Goal: Task Accomplishment & Management: Use online tool/utility

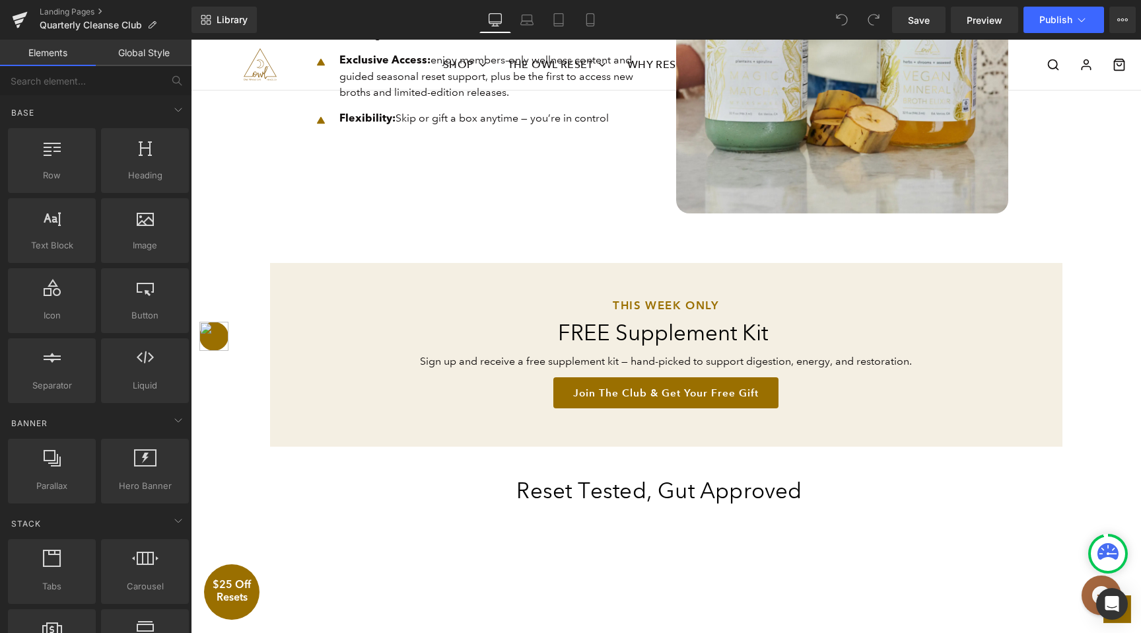
scroll to position [1230, 0]
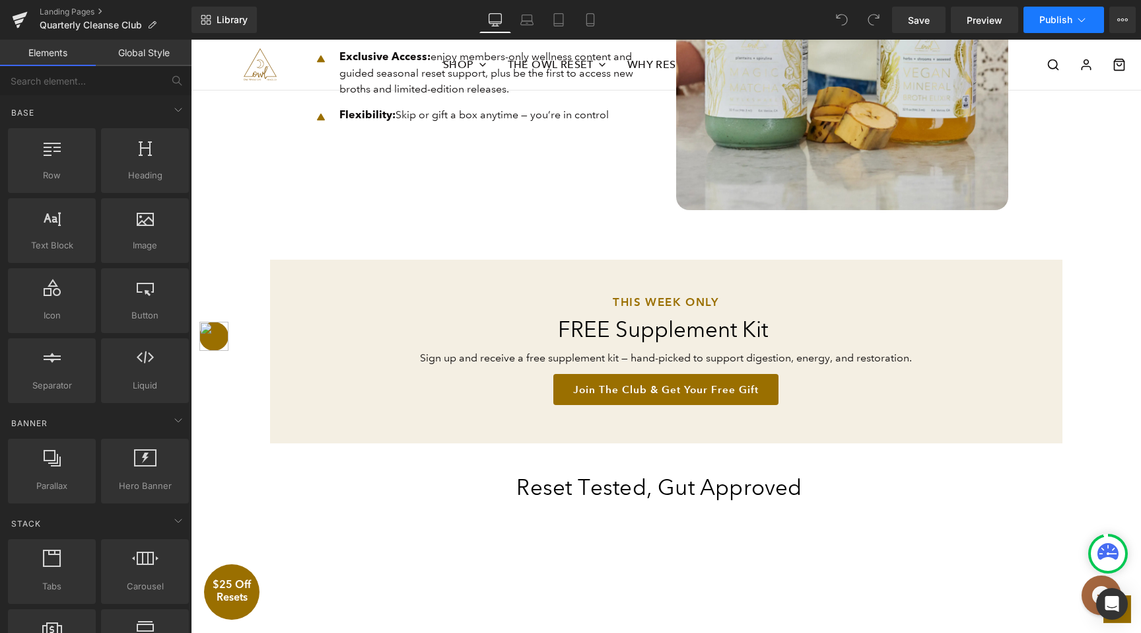
click at [1047, 21] on span "Publish" at bounding box center [1055, 20] width 33 height 11
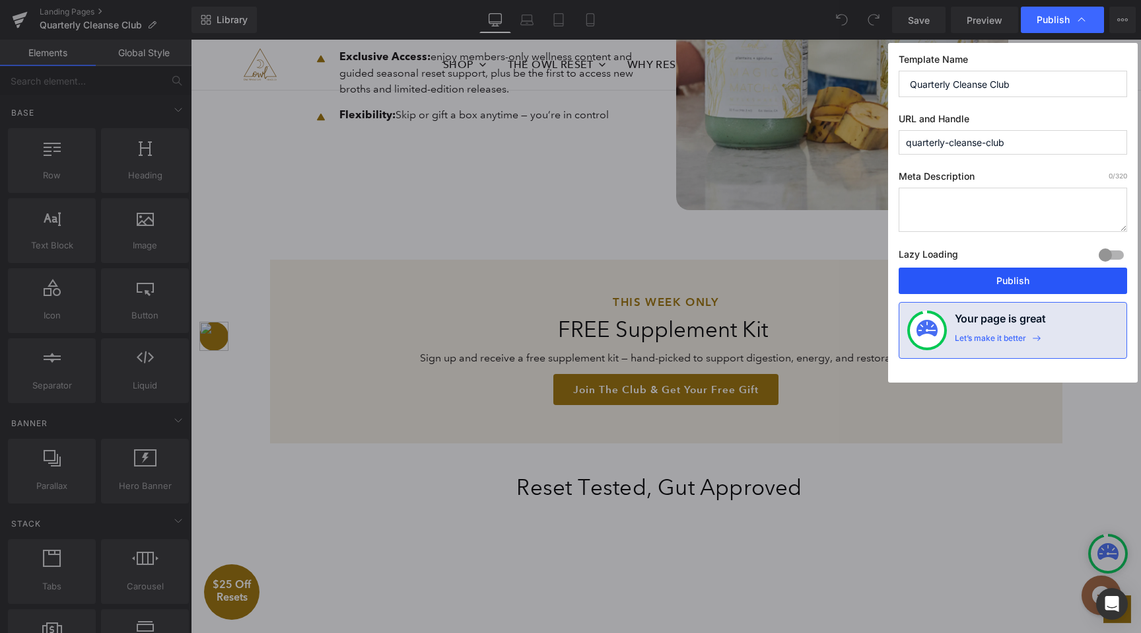
click at [997, 284] on button "Publish" at bounding box center [1013, 280] width 228 height 26
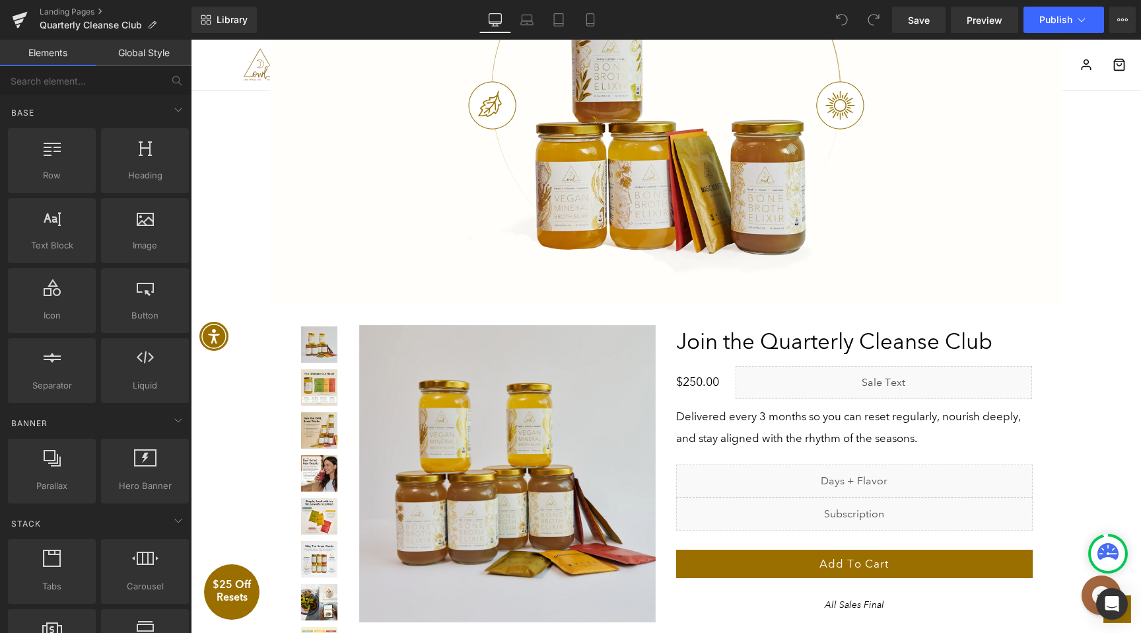
scroll to position [2650, 0]
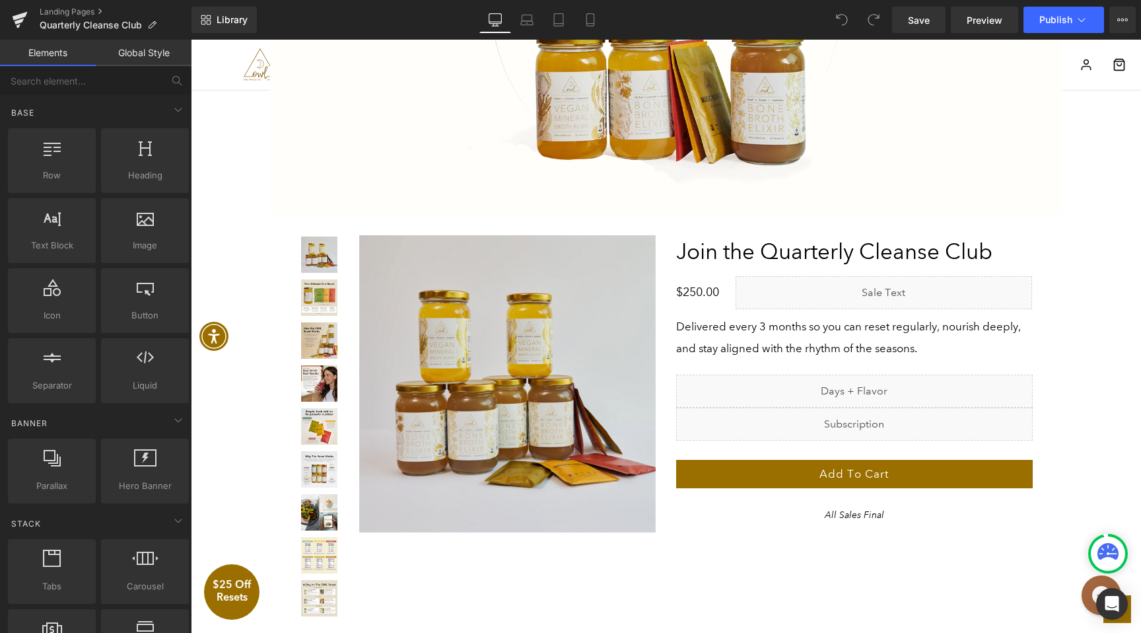
click at [735, 349] on p "Delivered every 3 months so you can reset regularly, nourish deeply, and stay a…" at bounding box center [854, 338] width 357 height 44
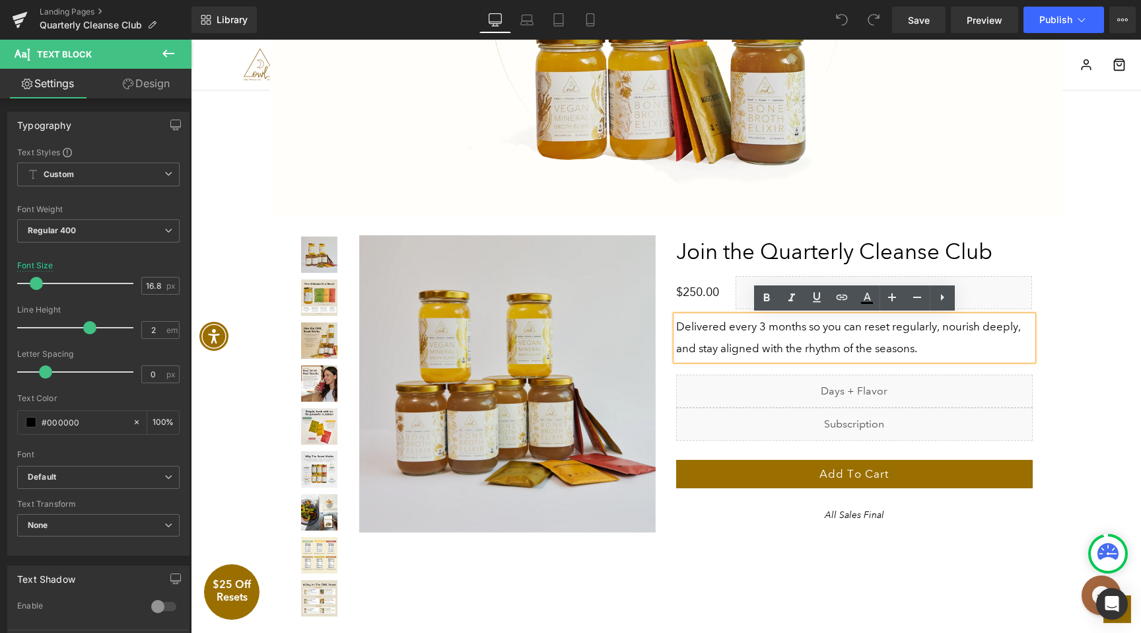
click at [922, 349] on p "Delivered every 3 months so you can reset regularly, nourish deeply, and stay a…" at bounding box center [854, 338] width 357 height 44
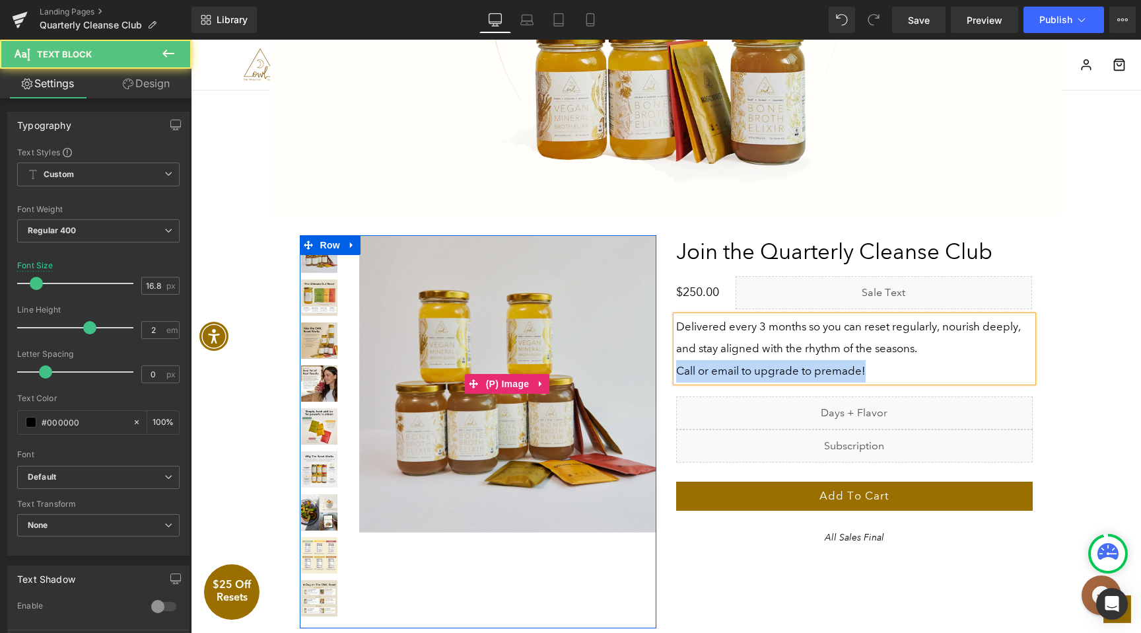
drag, startPoint x: 890, startPoint y: 372, endPoint x: 620, endPoint y: 372, distance: 270.1
click at [620, 372] on div "Liquid A Cleanse Designed to Heal Your Gut—Not Starve It Heading" at bounding box center [666, 434] width 792 height 399
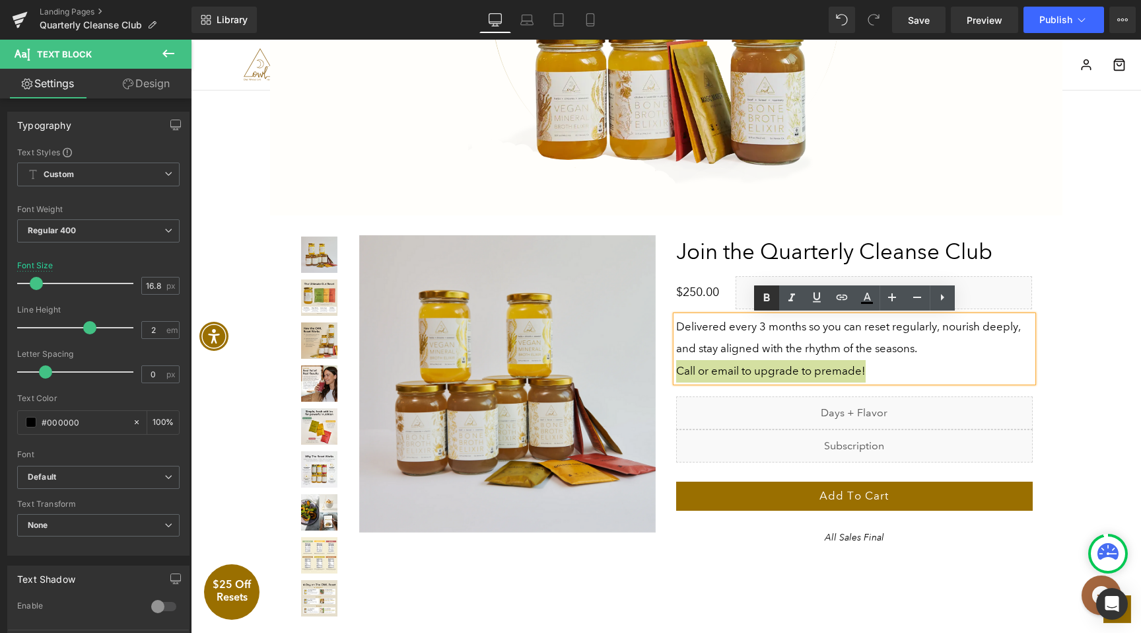
click at [766, 296] on icon at bounding box center [766, 297] width 6 height 8
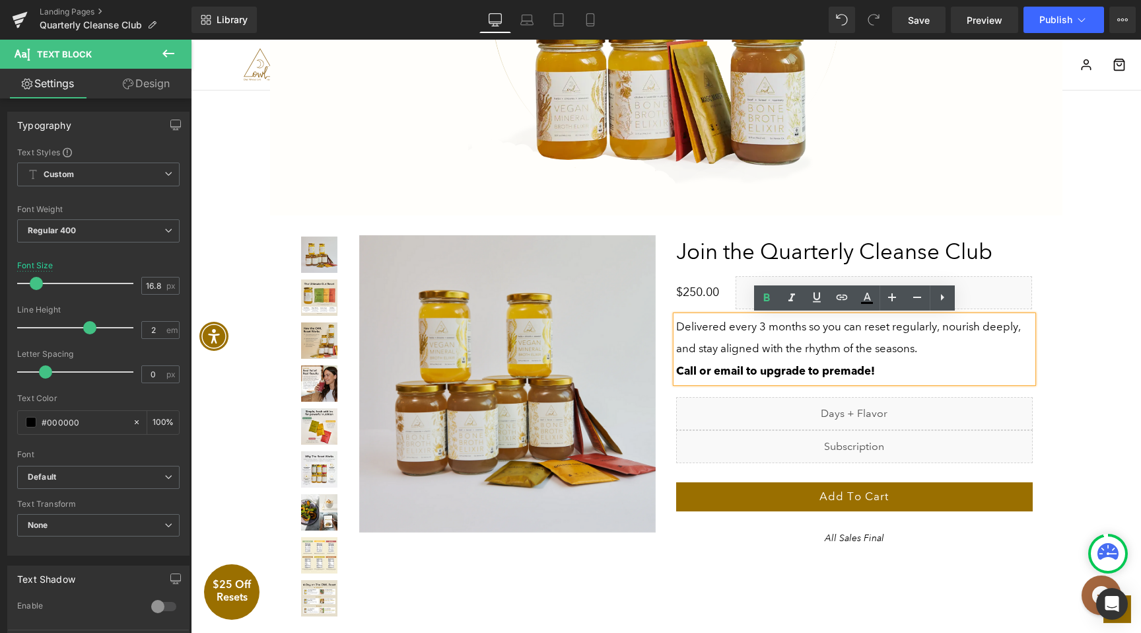
click at [833, 555] on div "Liquid A Cleanse Designed to Heal Your Gut—Not Starve It Heading" at bounding box center [666, 434] width 792 height 399
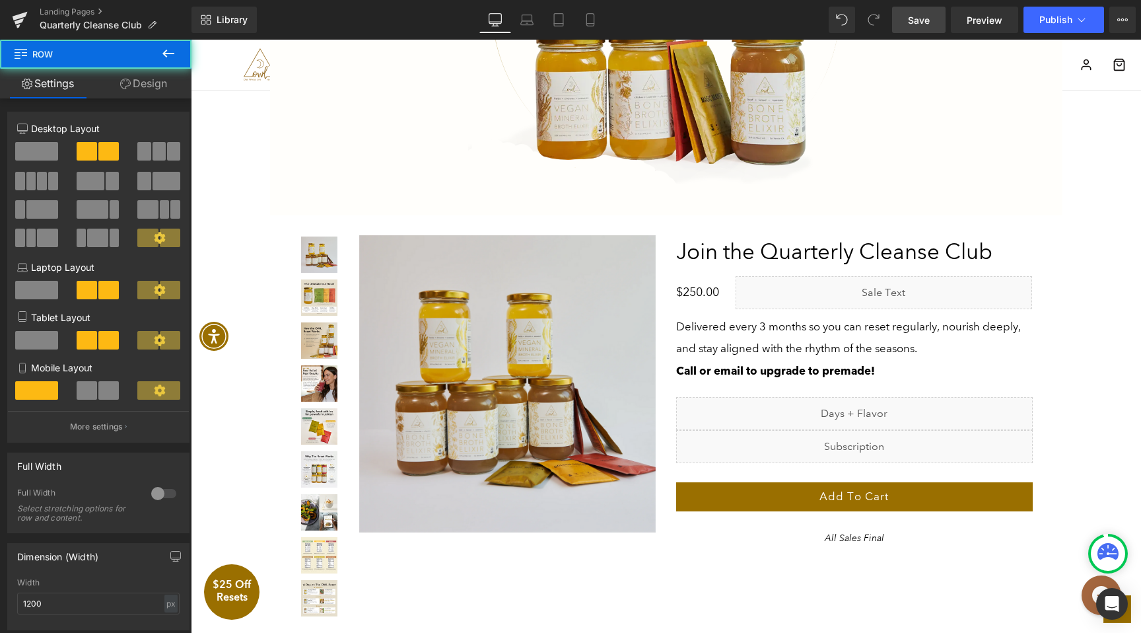
click at [919, 18] on span "Save" at bounding box center [919, 20] width 22 height 14
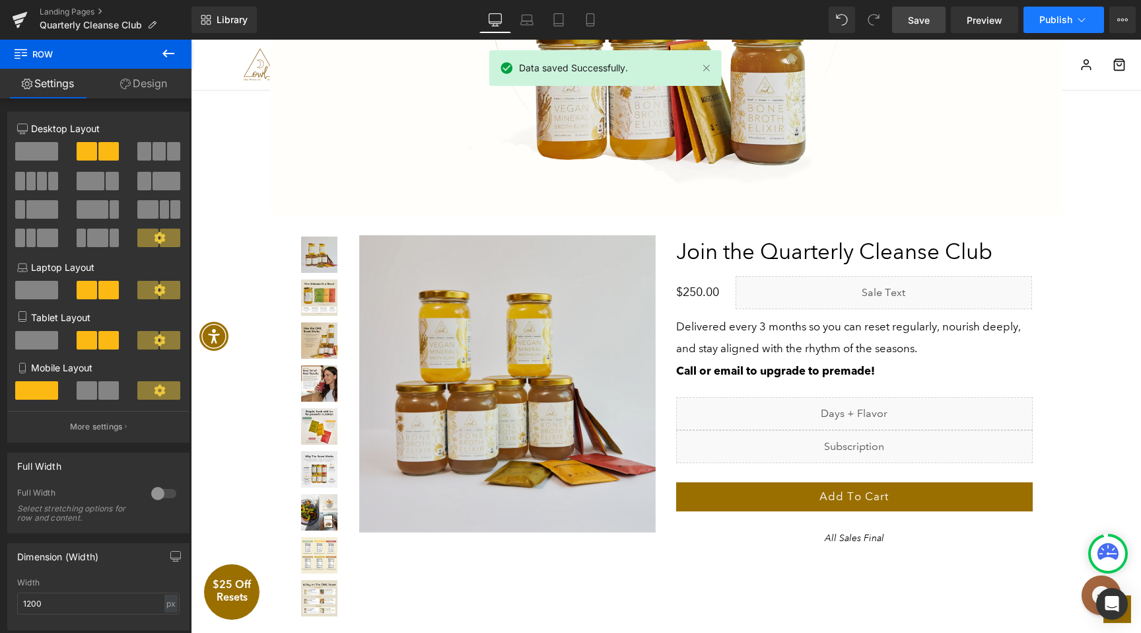
click at [1047, 23] on span "Publish" at bounding box center [1055, 20] width 33 height 11
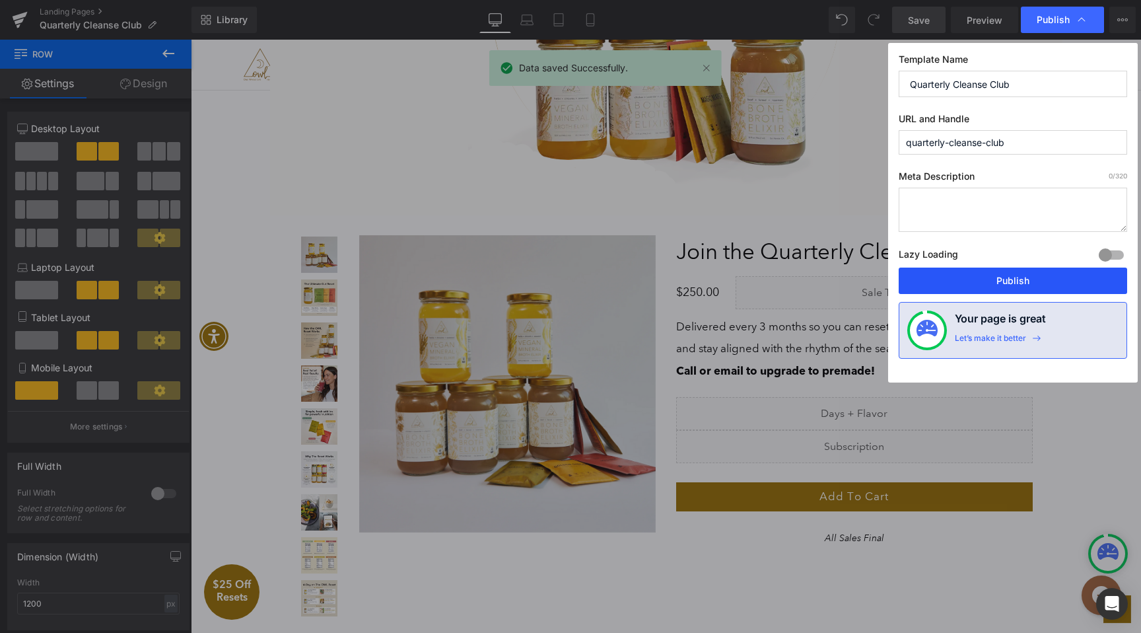
click at [1006, 285] on button "Publish" at bounding box center [1013, 280] width 228 height 26
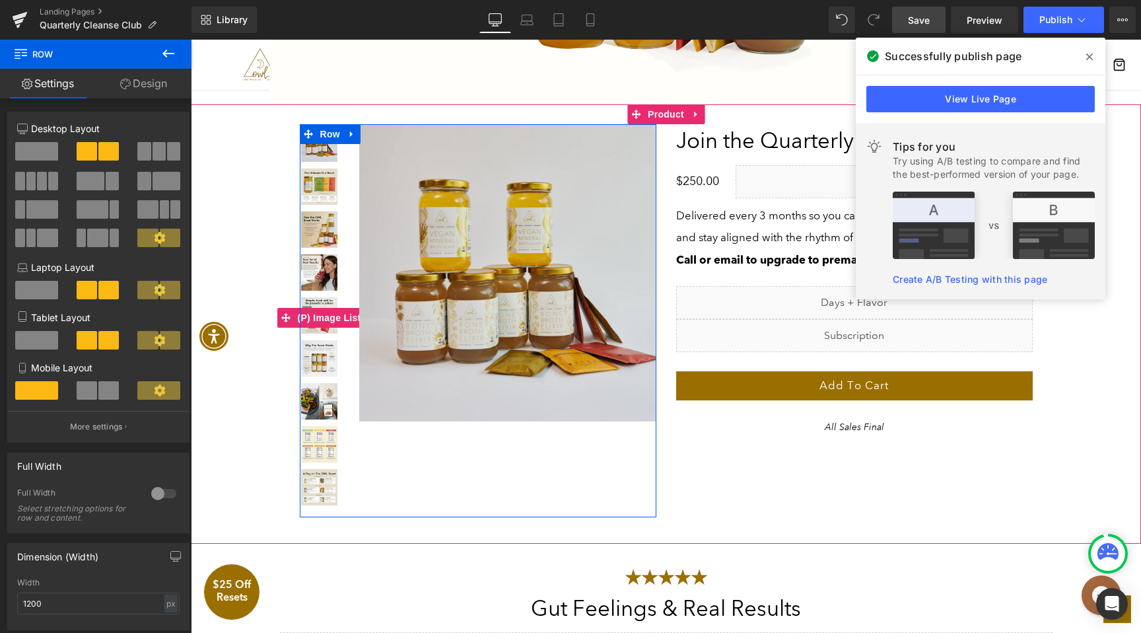
scroll to position [2769, 0]
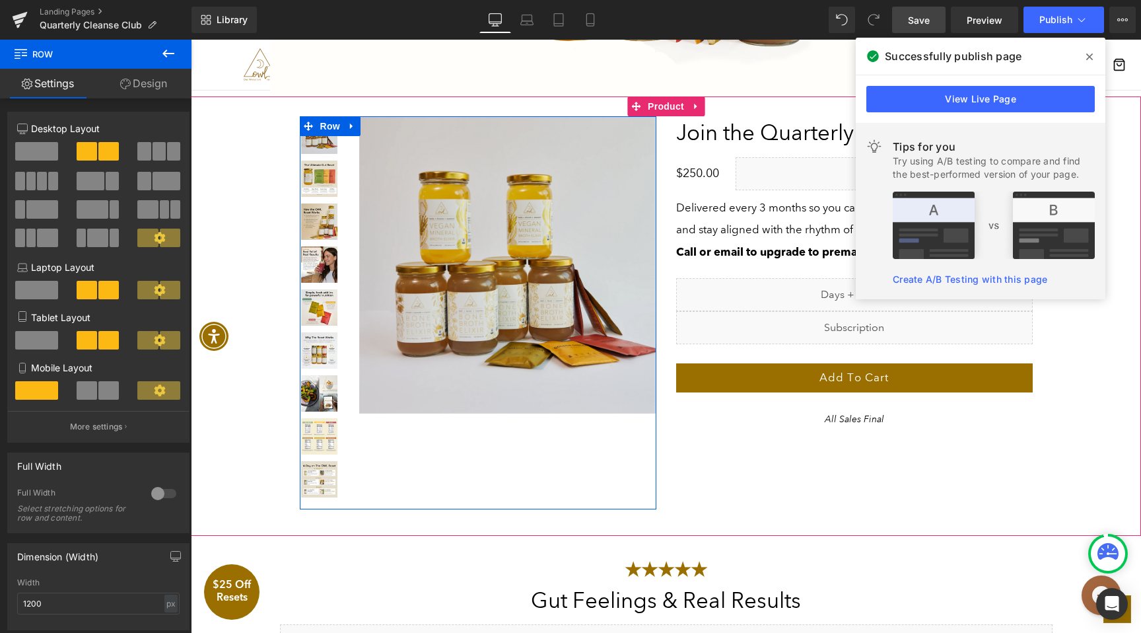
click at [462, 281] on img at bounding box center [507, 264] width 297 height 297
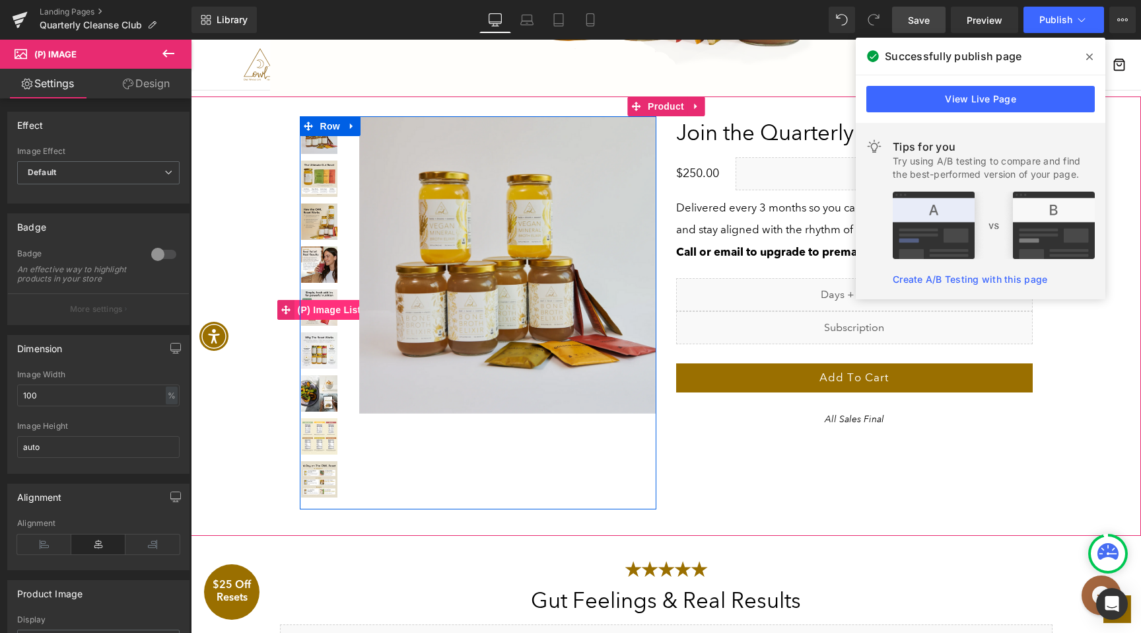
click at [326, 310] on span "(P) Image List" at bounding box center [329, 310] width 70 height 20
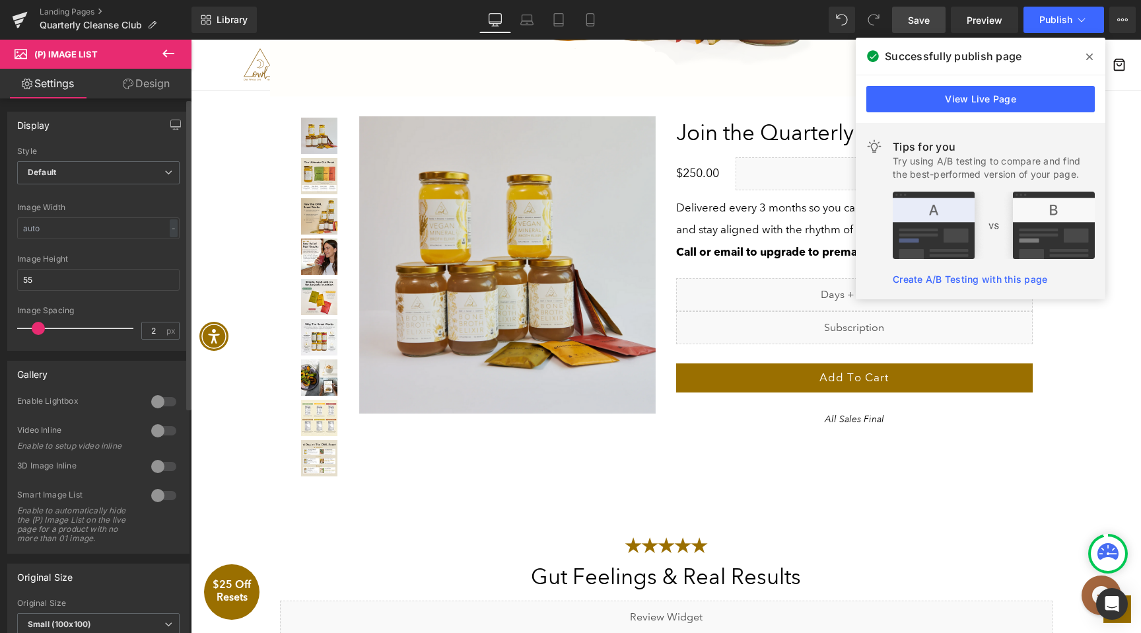
type input "3"
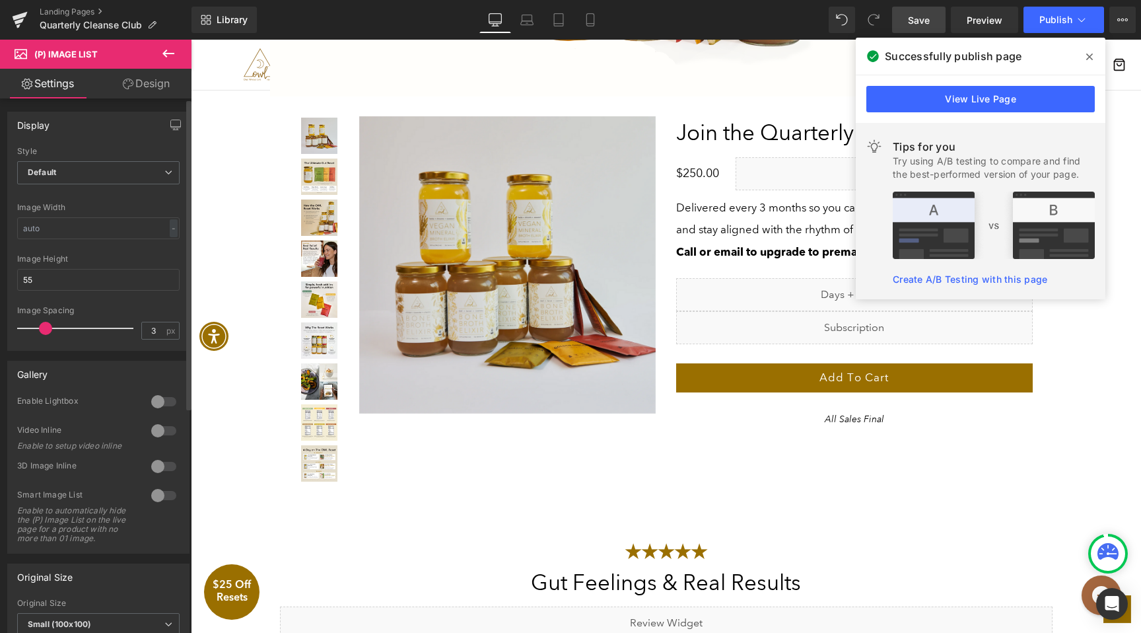
drag, startPoint x: 59, startPoint y: 326, endPoint x: 47, endPoint y: 327, distance: 12.6
click at [47, 327] on span at bounding box center [45, 328] width 13 height 13
click at [52, 278] on input "55" at bounding box center [98, 280] width 162 height 22
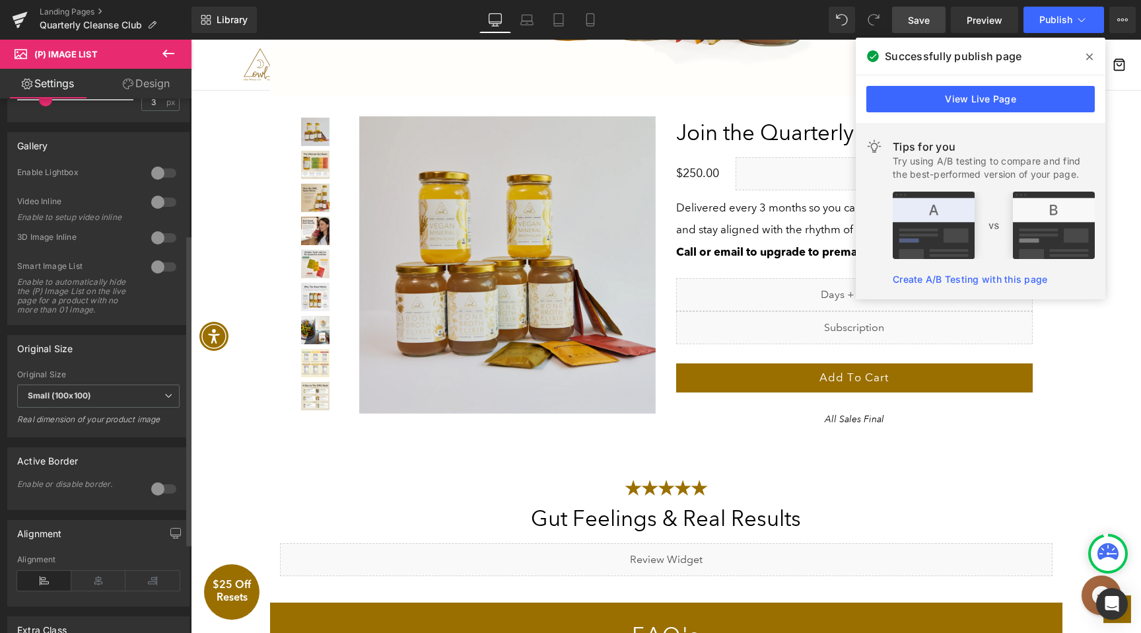
scroll to position [240, 0]
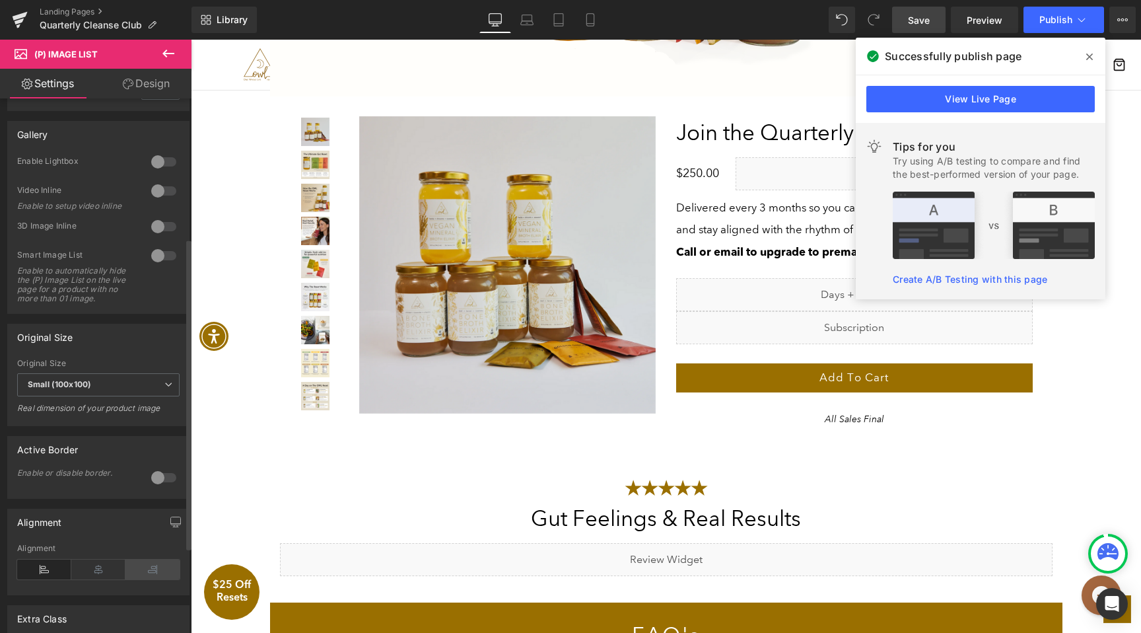
click at [150, 573] on icon at bounding box center [152, 569] width 54 height 20
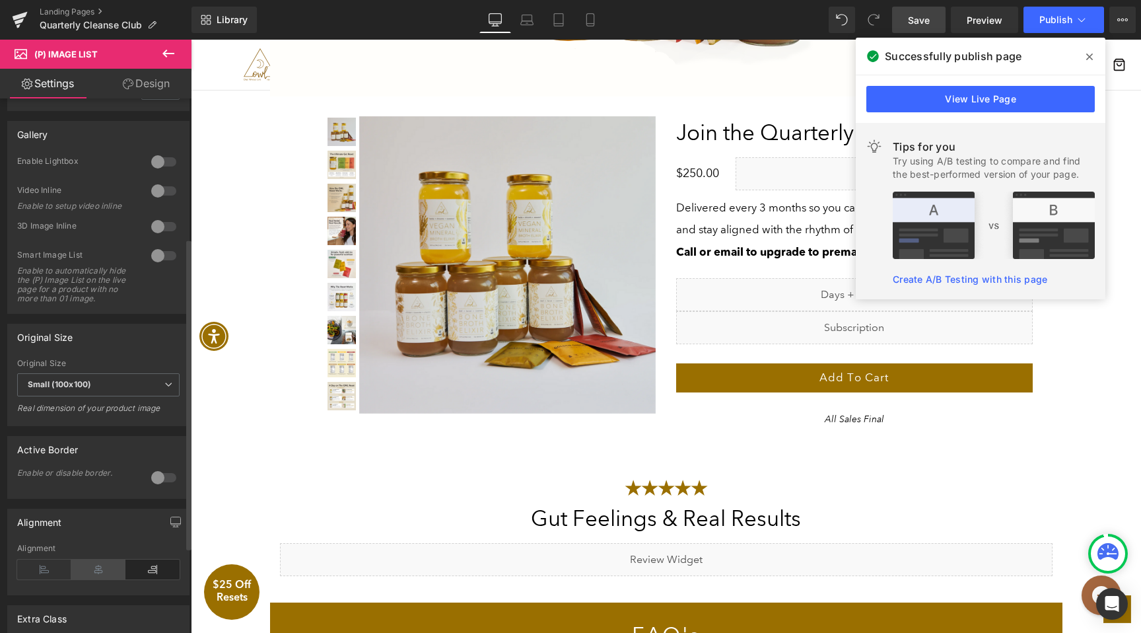
click at [98, 574] on icon at bounding box center [98, 569] width 54 height 20
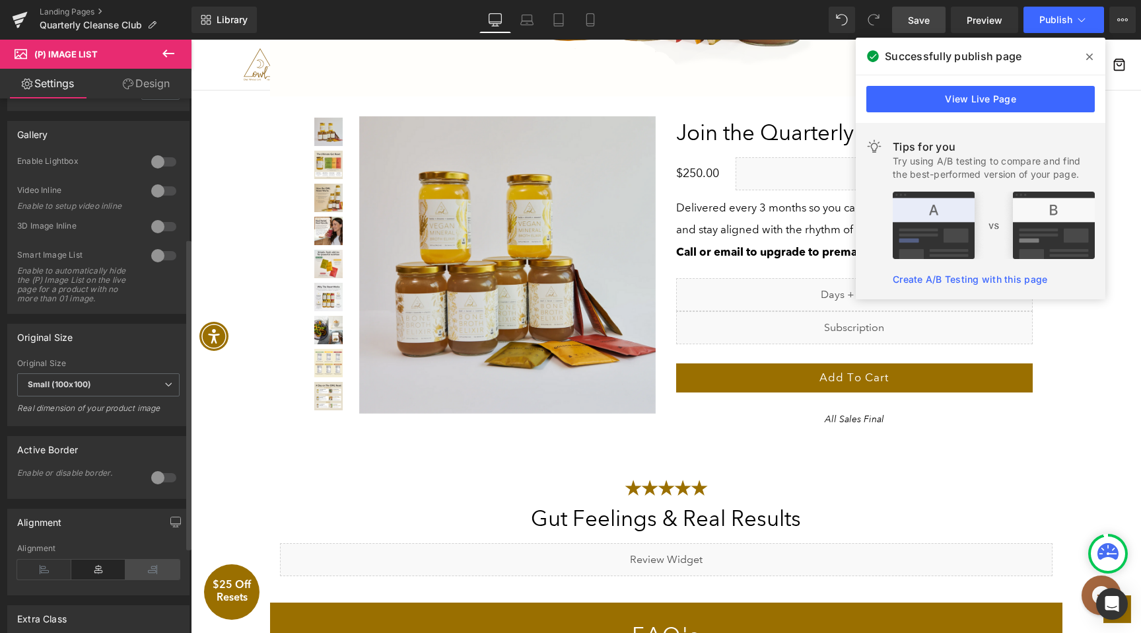
click at [139, 579] on icon at bounding box center [152, 569] width 54 height 20
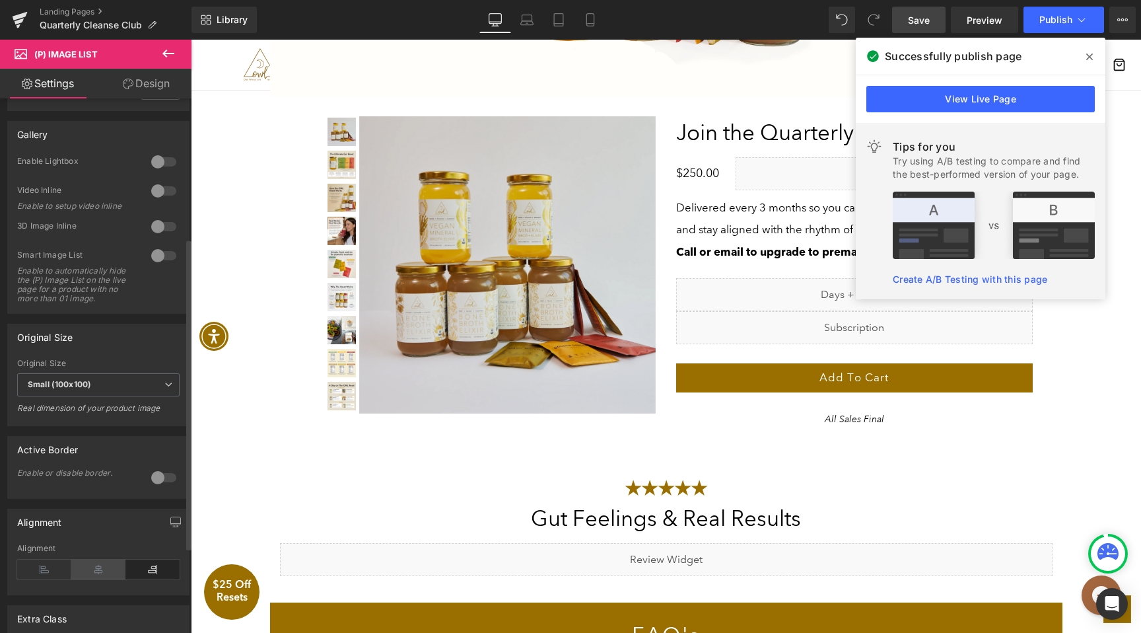
click at [98, 579] on icon at bounding box center [98, 569] width 54 height 20
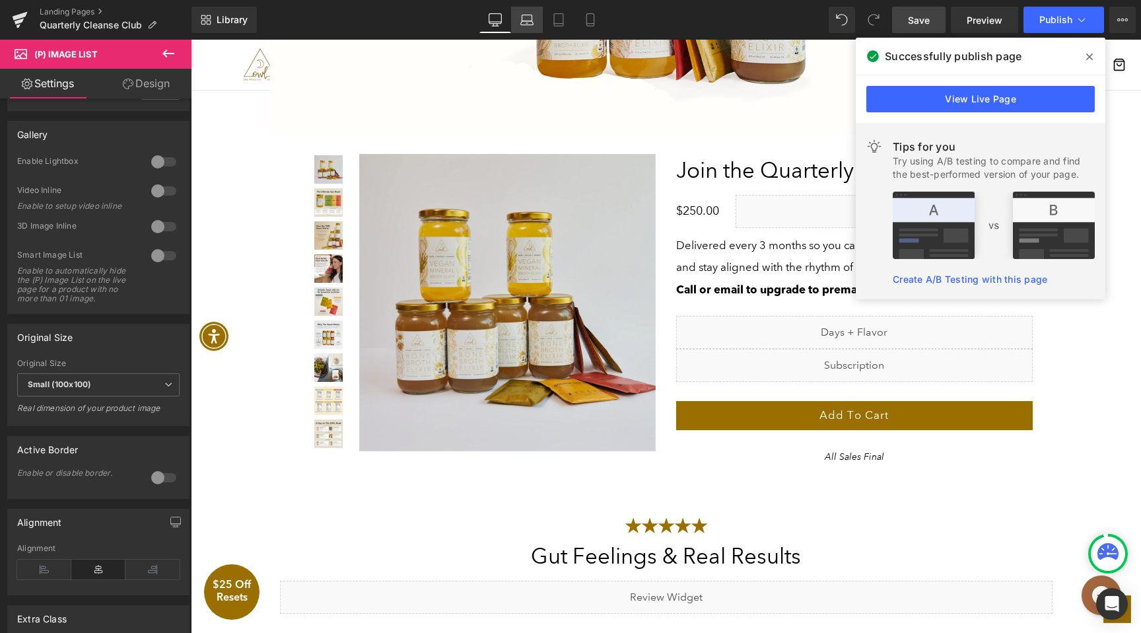
click at [528, 25] on icon at bounding box center [526, 19] width 13 height 13
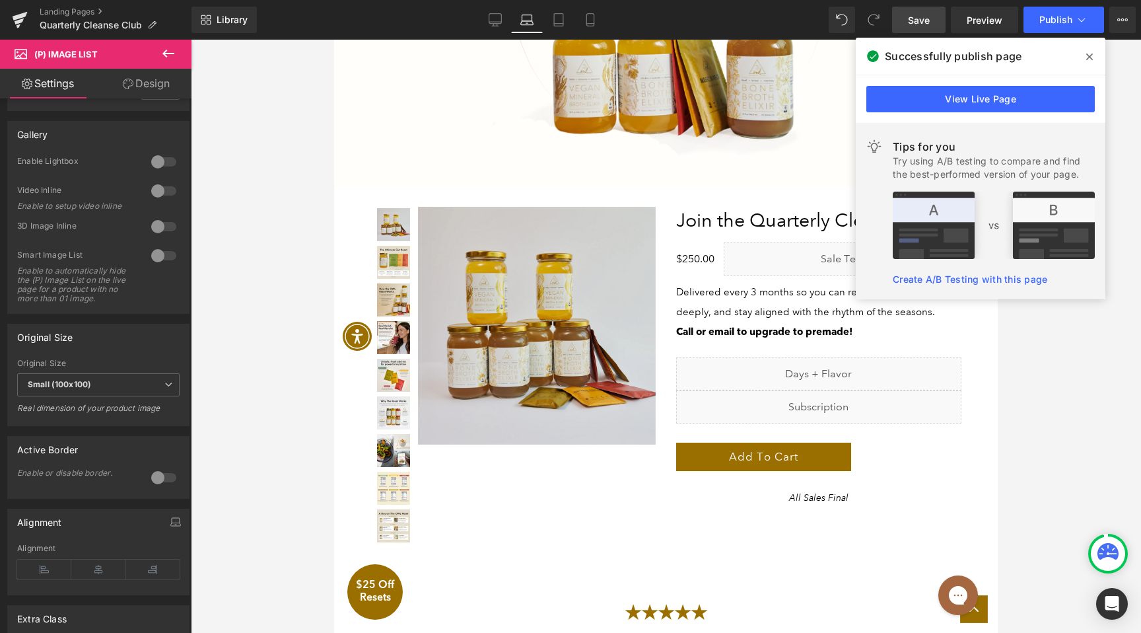
scroll to position [2327, 0]
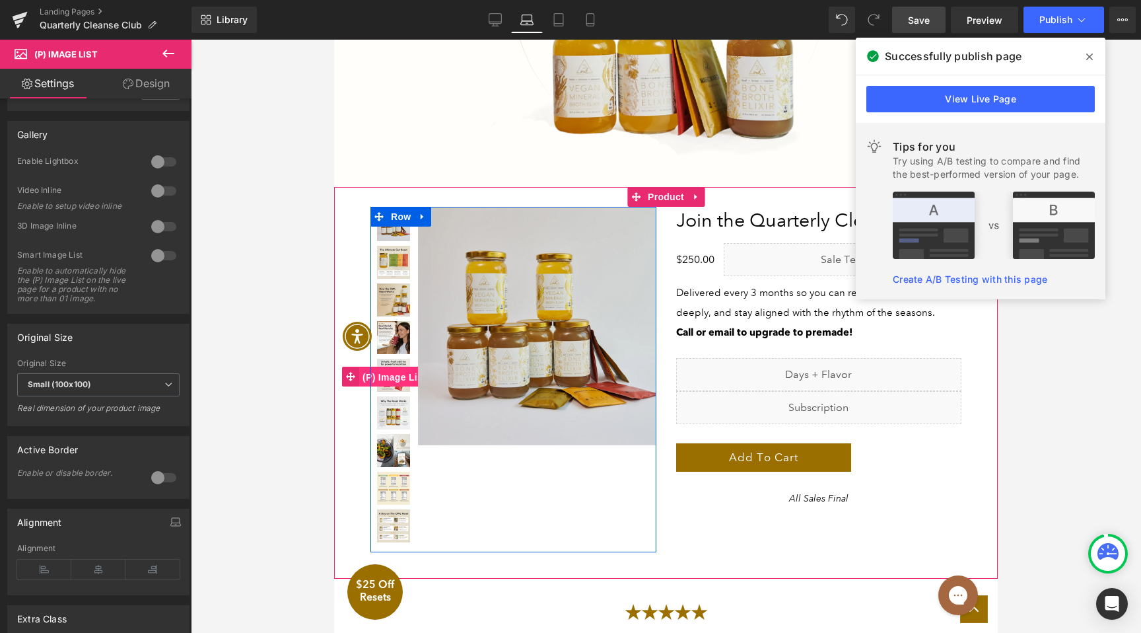
click at [392, 368] on span "(P) Image List" at bounding box center [394, 377] width 70 height 20
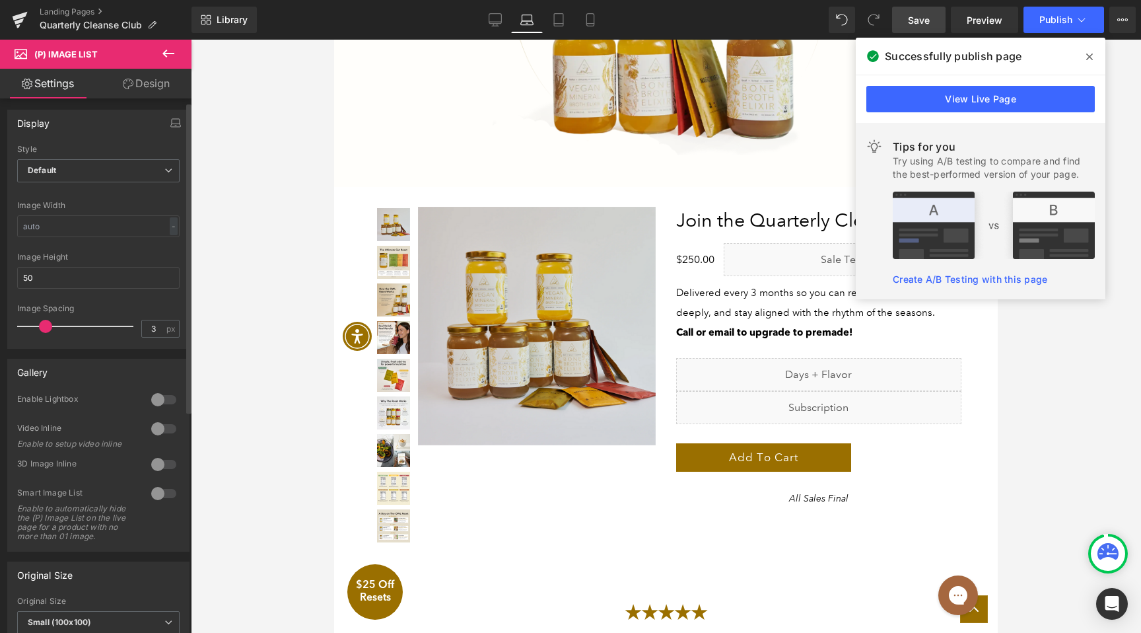
scroll to position [0, 0]
click at [57, 285] on input "50" at bounding box center [98, 280] width 162 height 22
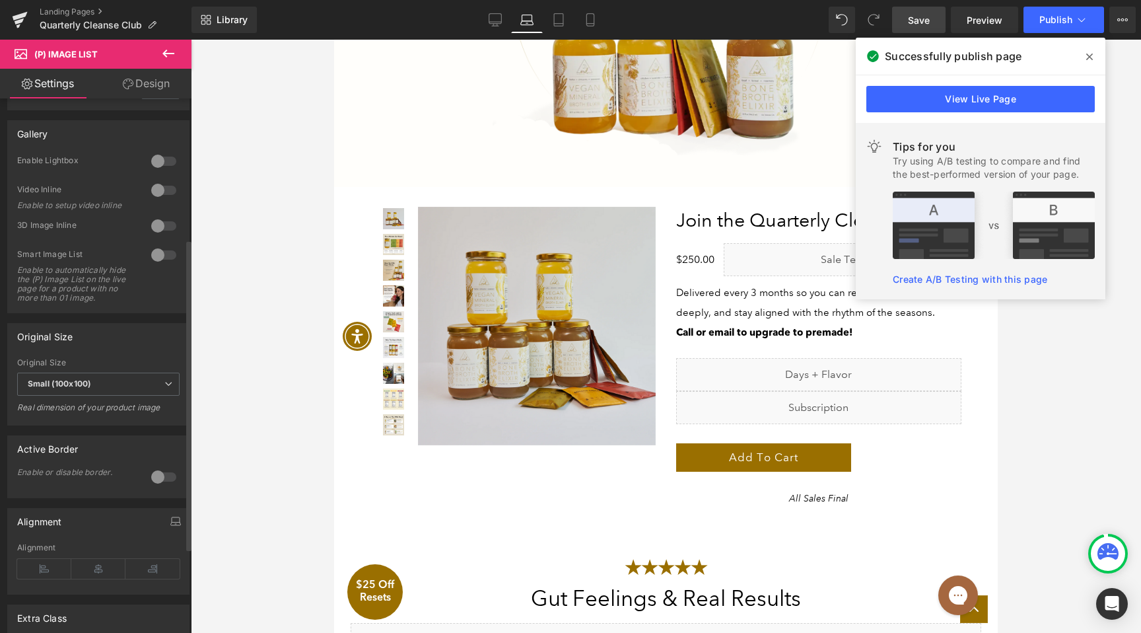
scroll to position [241, 0]
click at [143, 578] on icon at bounding box center [152, 568] width 54 height 20
click at [96, 576] on icon at bounding box center [98, 568] width 54 height 20
click at [149, 569] on icon at bounding box center [152, 568] width 54 height 20
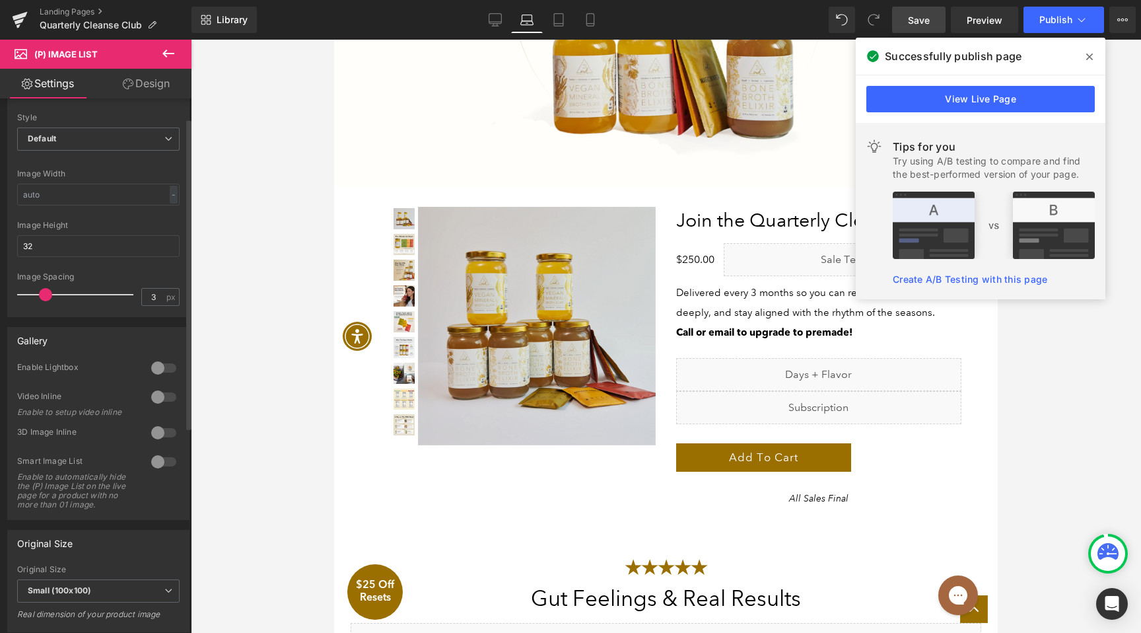
scroll to position [0, 0]
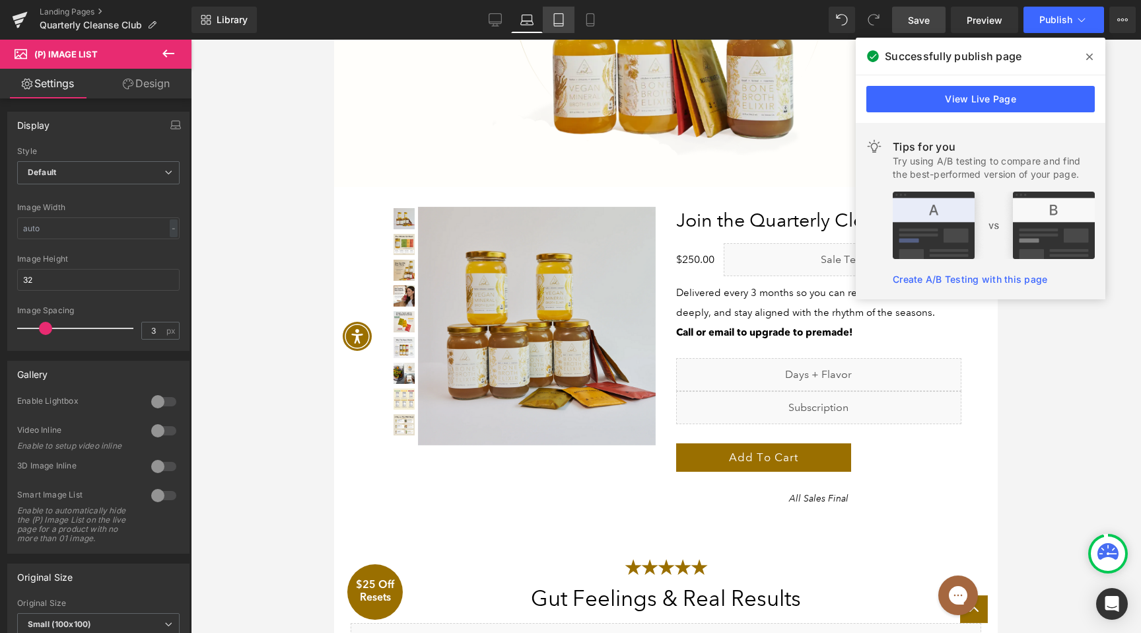
click at [561, 22] on icon at bounding box center [558, 19] width 13 height 13
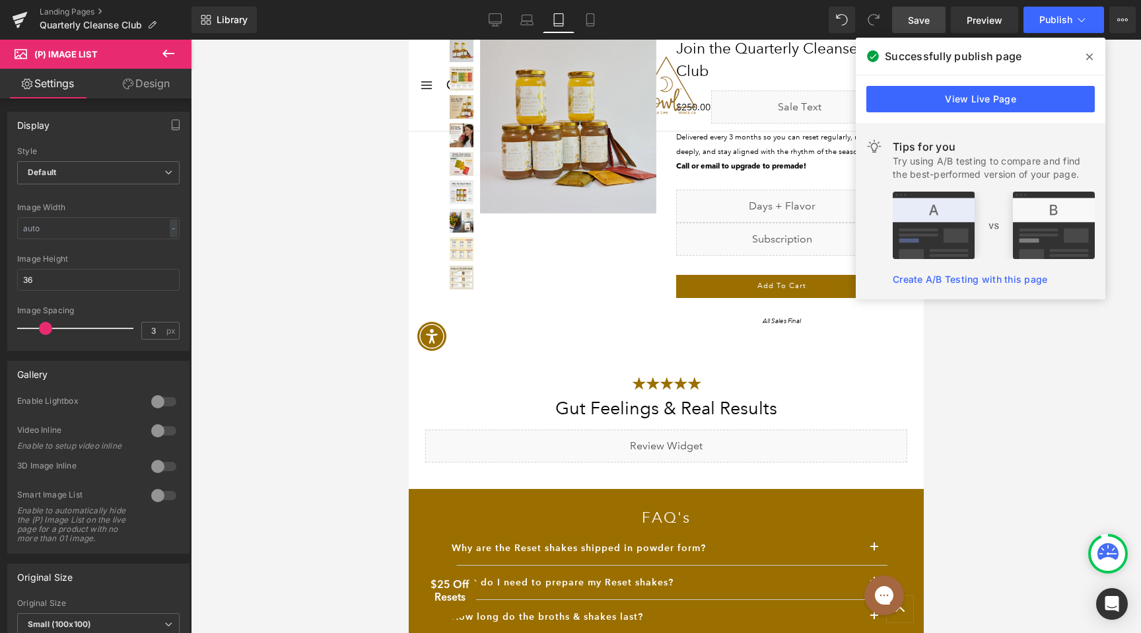
scroll to position [1993, 0]
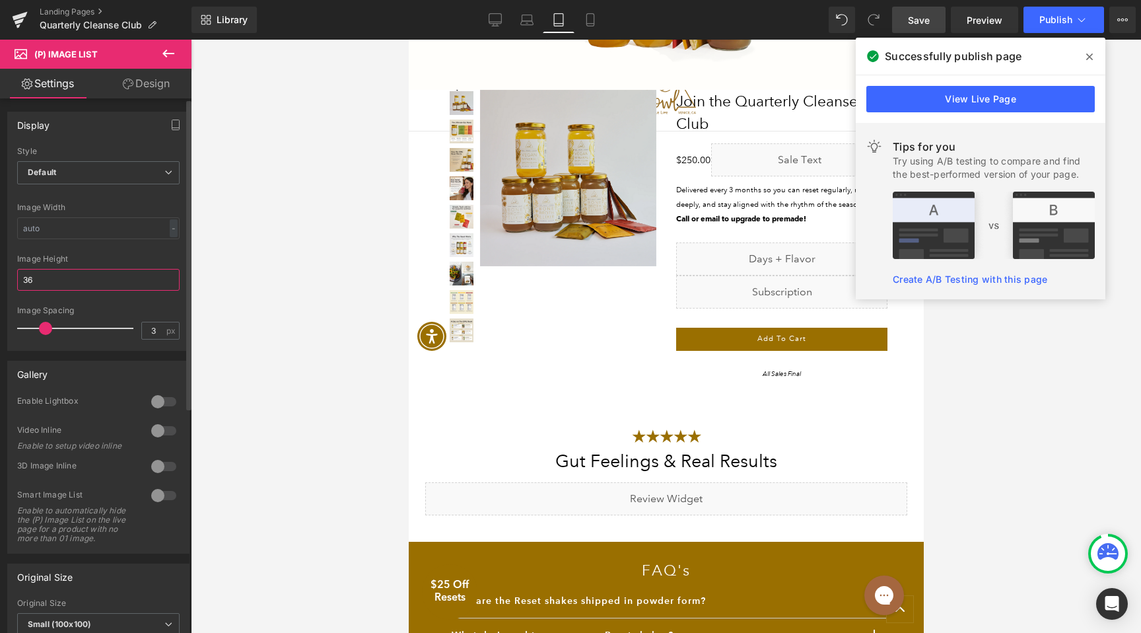
click at [48, 283] on input "36" at bounding box center [98, 280] width 162 height 22
type input "24"
type input "1"
drag, startPoint x: 46, startPoint y: 325, endPoint x: 34, endPoint y: 324, distance: 12.0
click at [34, 324] on span at bounding box center [30, 328] width 13 height 13
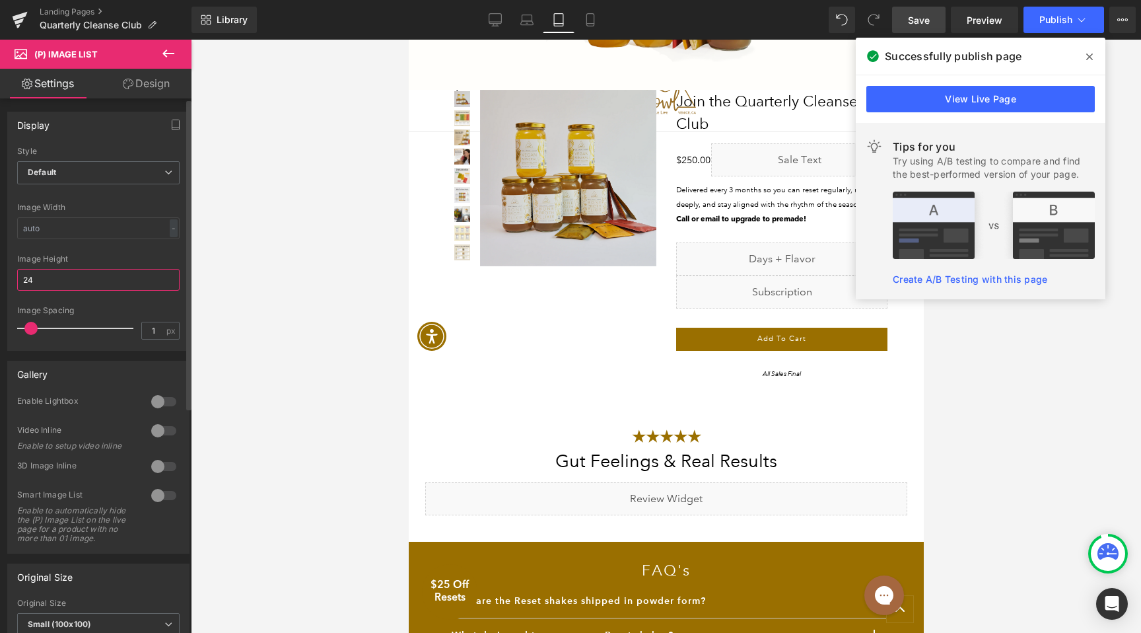
click at [53, 283] on input "24" at bounding box center [98, 280] width 162 height 22
click at [593, 17] on icon at bounding box center [590, 19] width 13 height 13
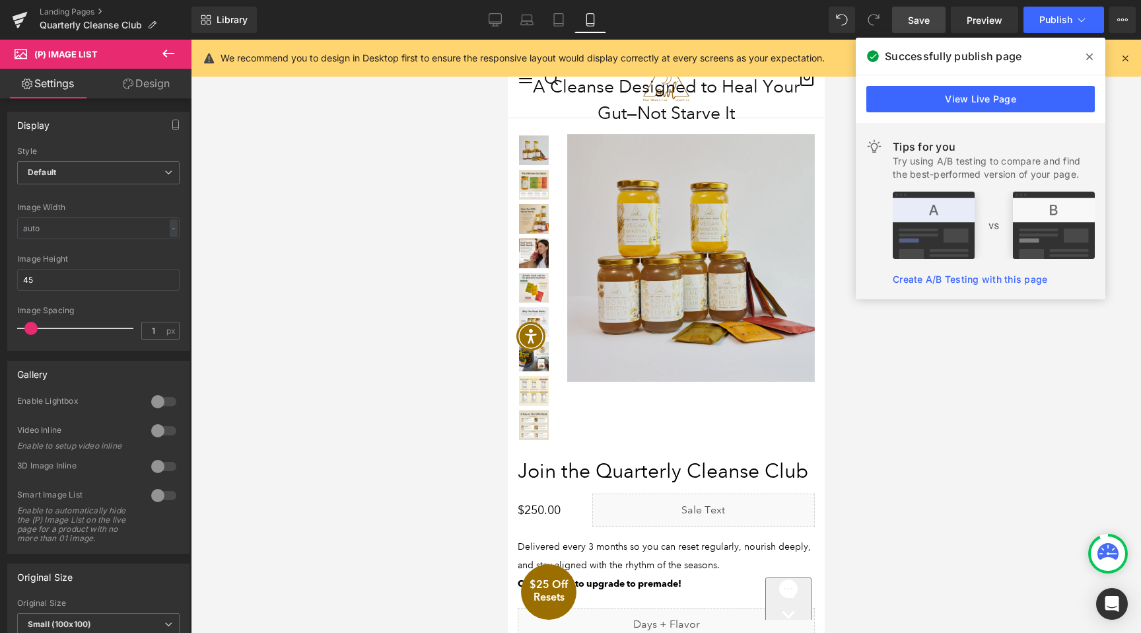
scroll to position [2619, 0]
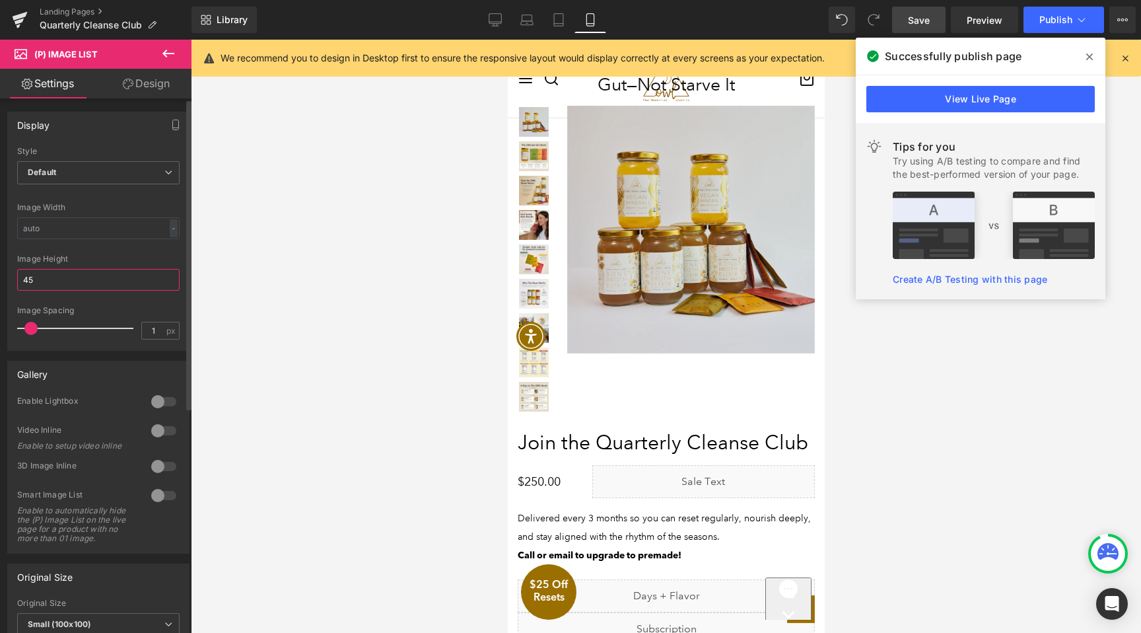
click at [79, 285] on input "45" at bounding box center [98, 280] width 162 height 22
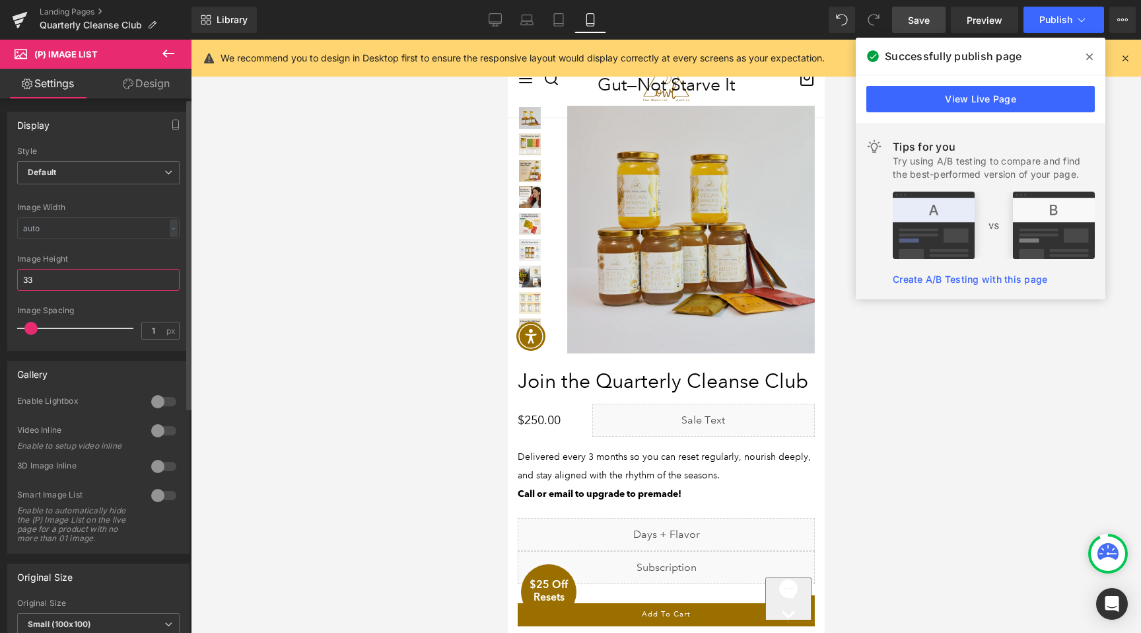
type input "32"
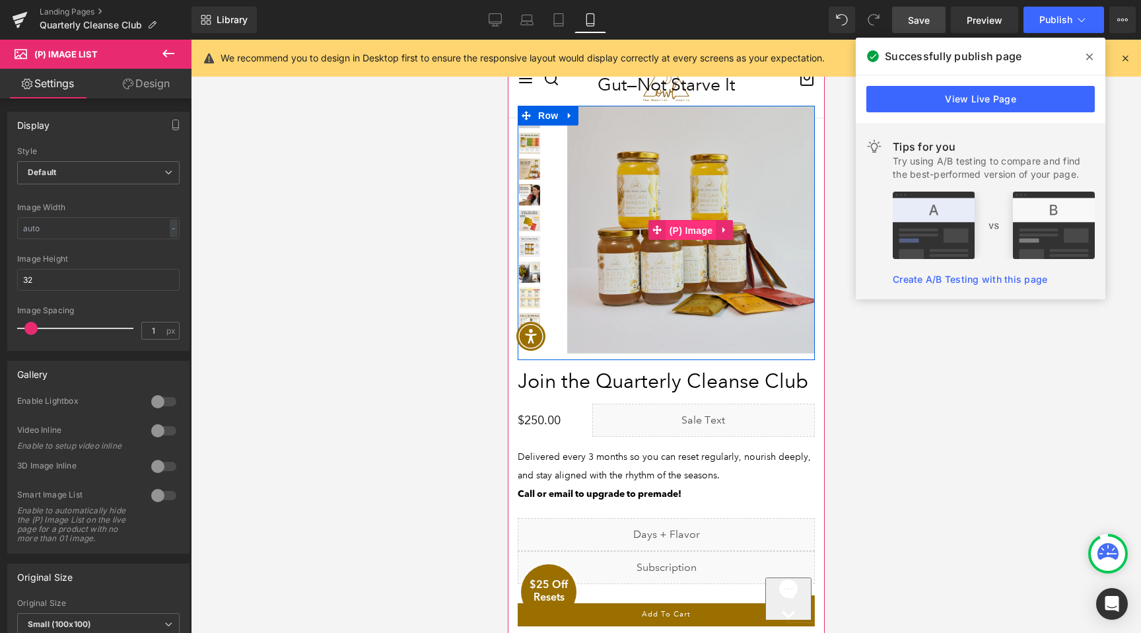
click at [678, 222] on span "(P) Image" at bounding box center [691, 231] width 50 height 20
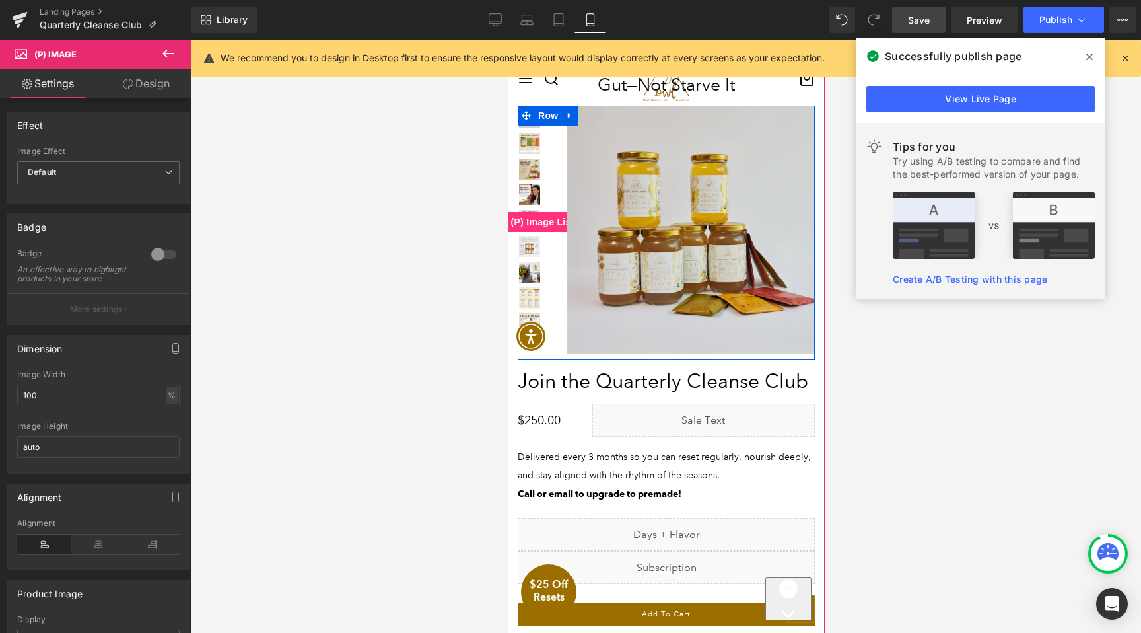
click at [532, 217] on span "(P) Image List" at bounding box center [542, 222] width 70 height 20
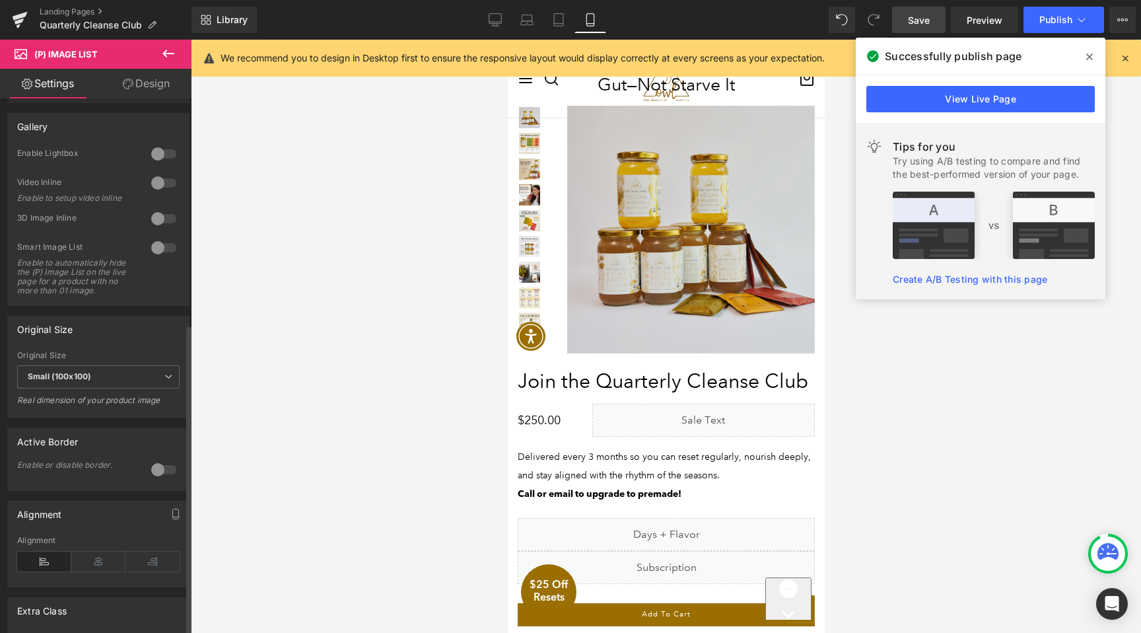
scroll to position [387, 0]
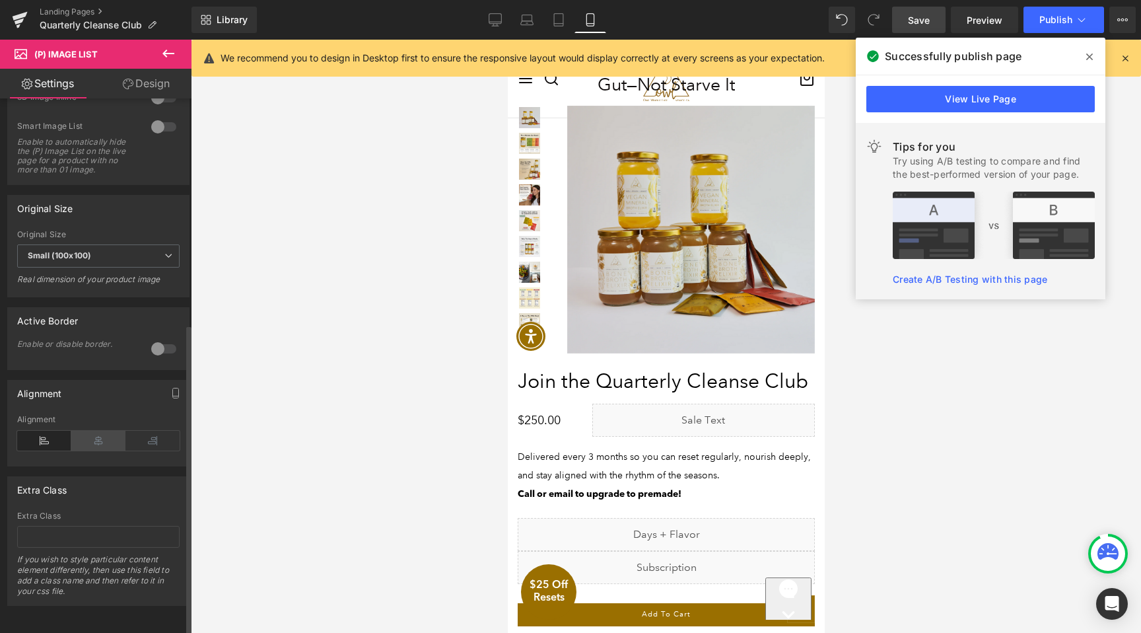
click at [96, 431] on icon at bounding box center [98, 441] width 54 height 20
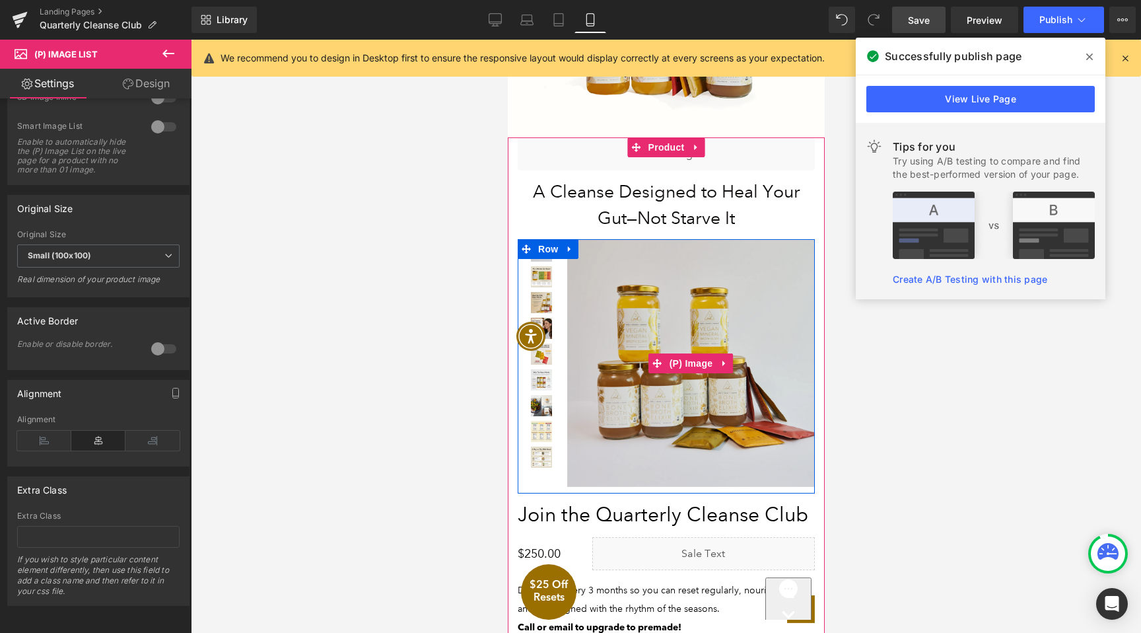
scroll to position [2448, 0]
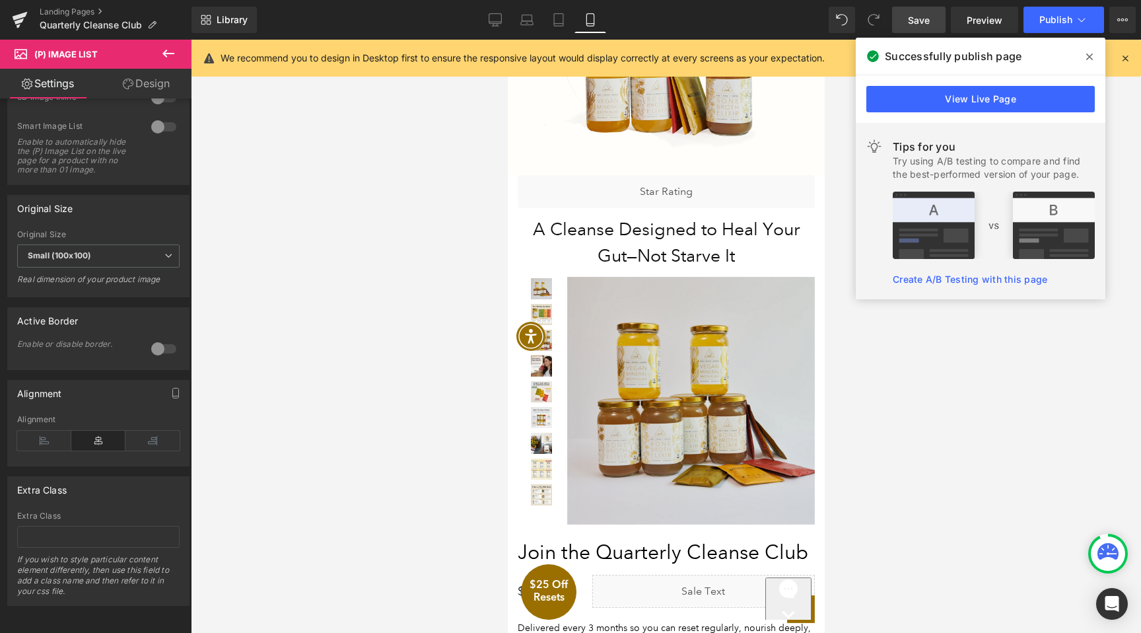
click at [927, 18] on span "Save" at bounding box center [919, 20] width 22 height 14
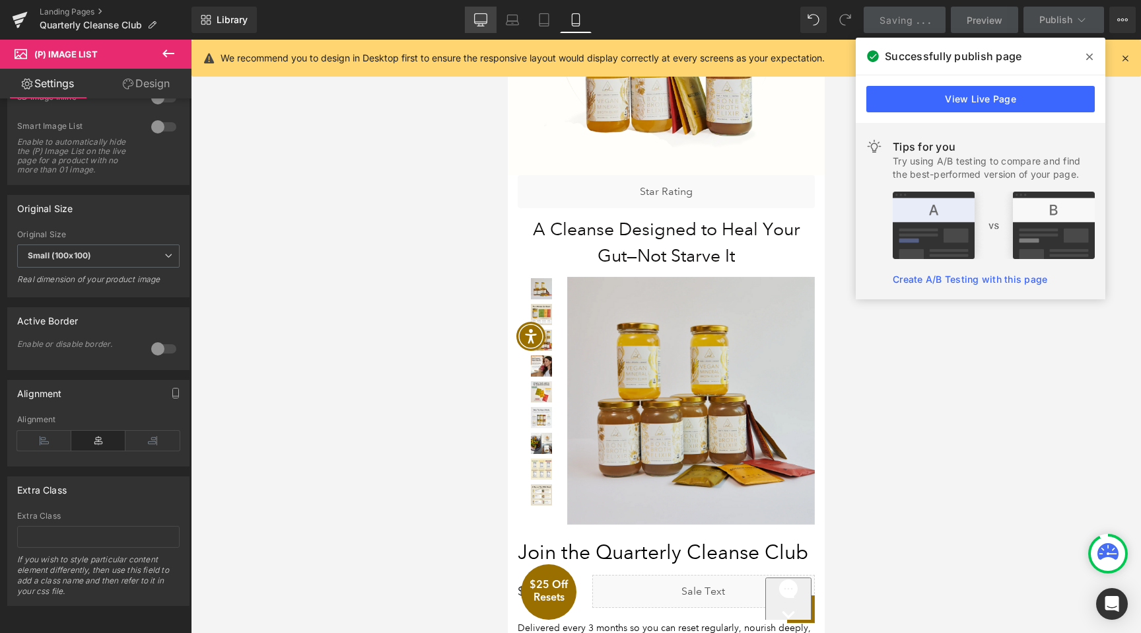
click at [479, 19] on icon at bounding box center [480, 19] width 13 height 13
type input "43"
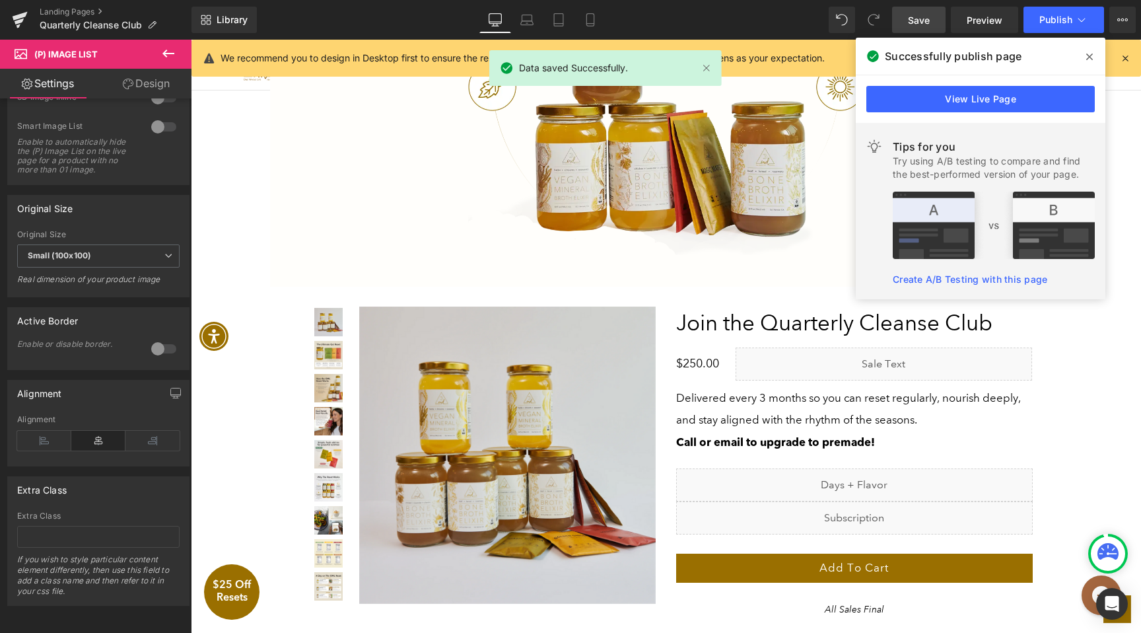
scroll to position [2621, 0]
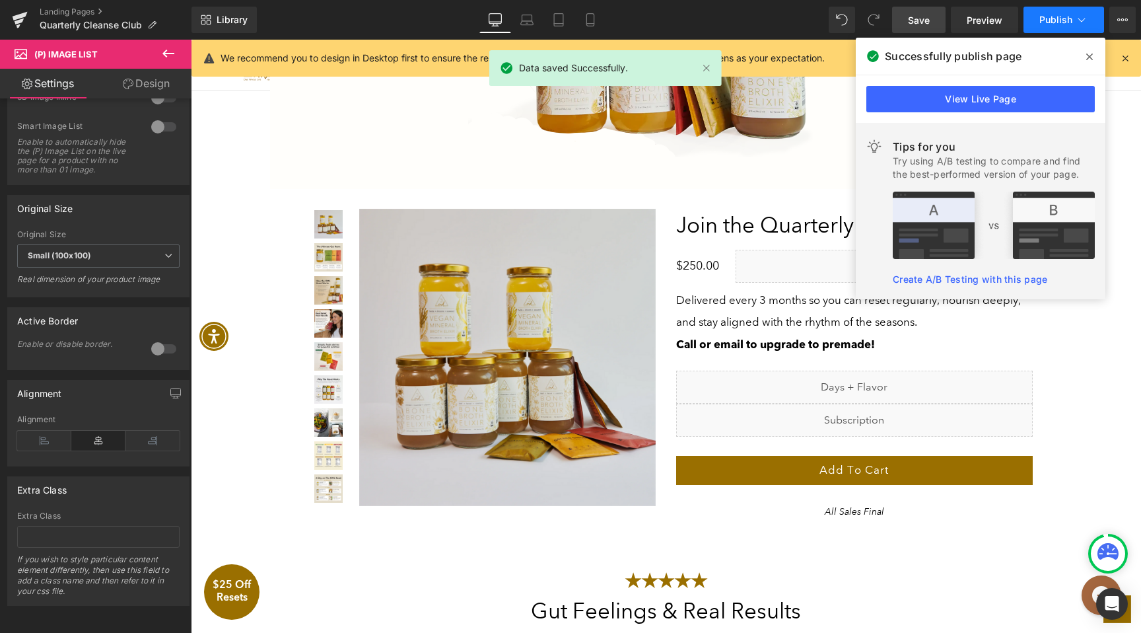
click at [1063, 29] on button "Publish" at bounding box center [1063, 20] width 81 height 26
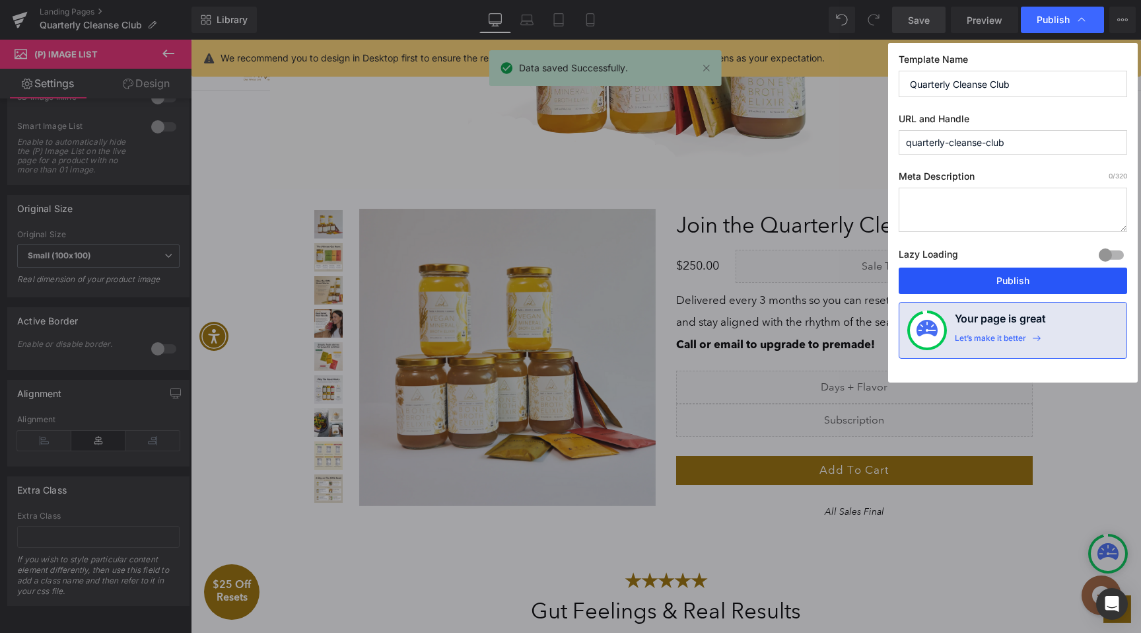
click at [993, 289] on button "Publish" at bounding box center [1013, 280] width 228 height 26
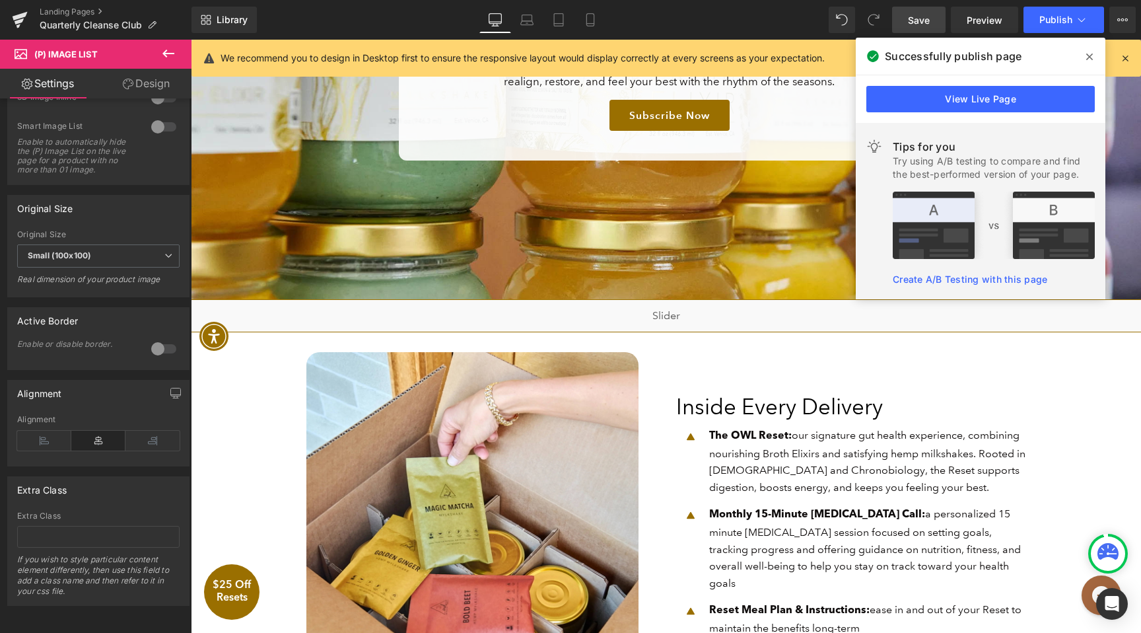
scroll to position [0, 0]
